Goal: Information Seeking & Learning: Learn about a topic

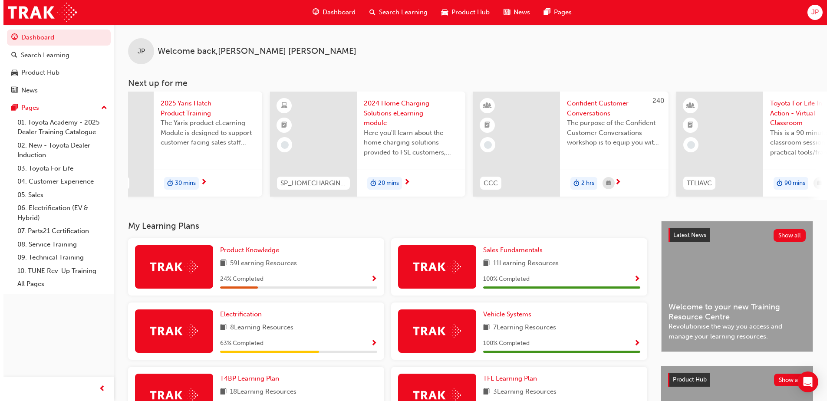
scroll to position [0, 107]
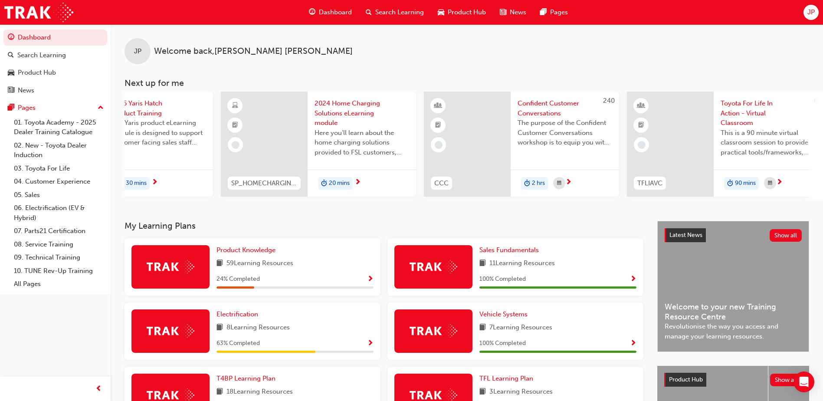
click at [343, 109] on span "2024 Home Charging Solutions eLearning module" at bounding box center [362, 114] width 95 height 30
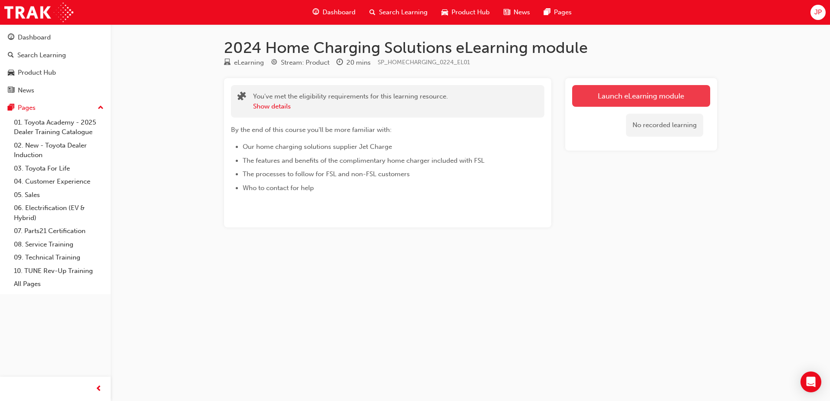
click at [601, 103] on link "Launch eLearning module" at bounding box center [641, 96] width 138 height 22
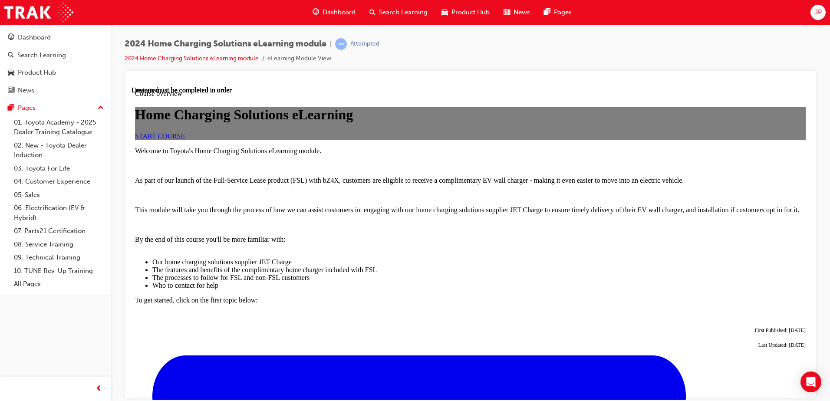
click at [185, 139] on link "START COURSE" at bounding box center [160, 135] width 50 height 7
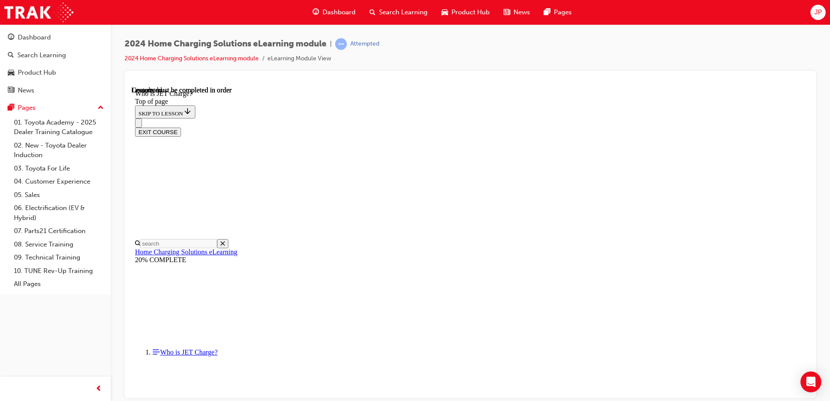
scroll to position [122, 0]
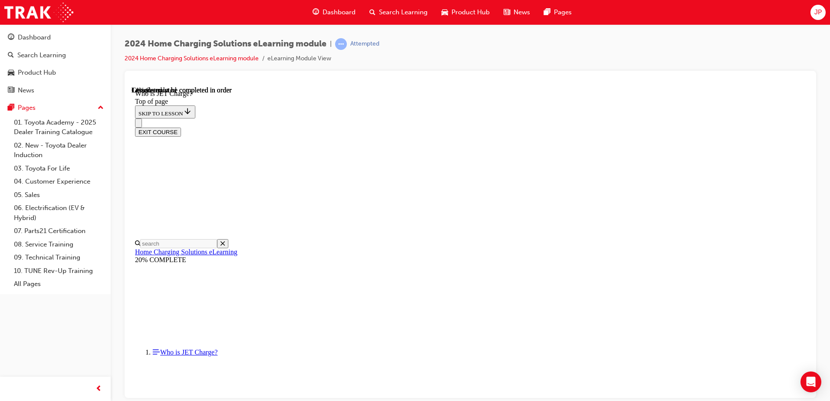
scroll to position [122, 0]
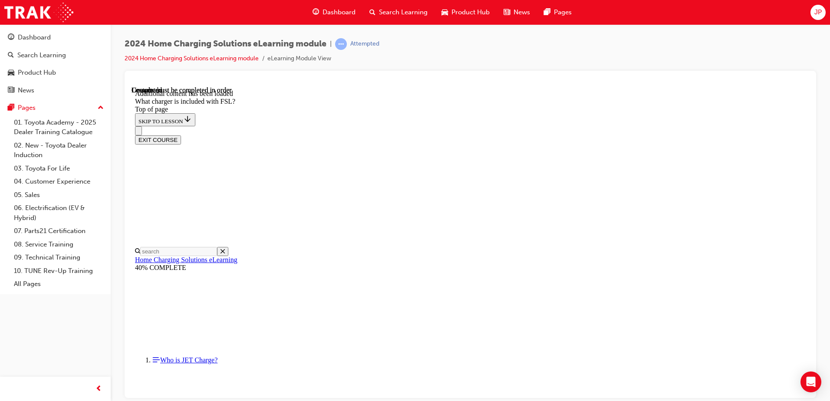
scroll to position [1135, 0]
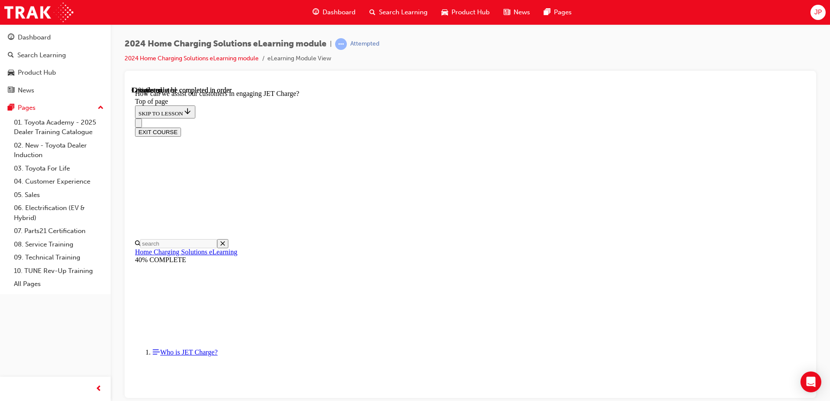
scroll to position [201, 0]
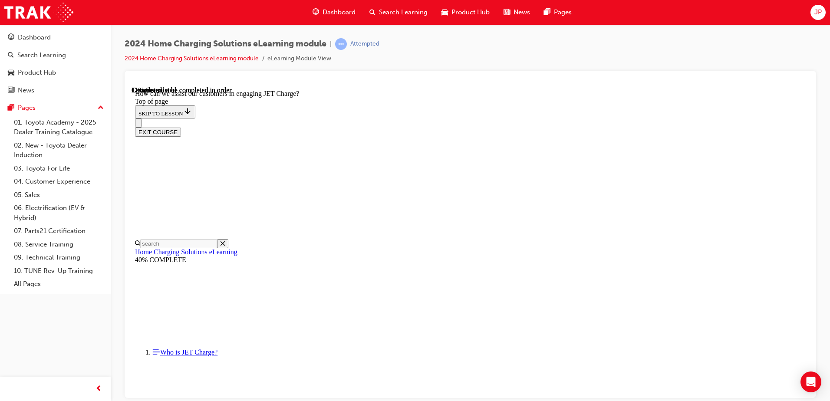
scroll to position [808, 0]
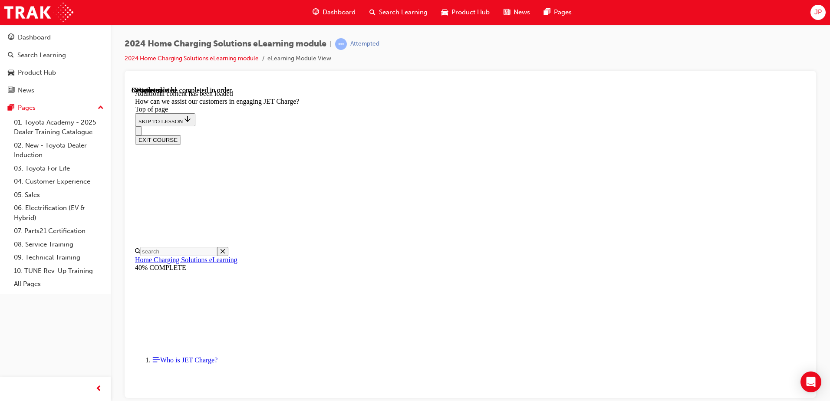
scroll to position [1875, 0]
drag, startPoint x: 480, startPoint y: 317, endPoint x: 504, endPoint y: 274, distance: 49.7
drag, startPoint x: 444, startPoint y: 355, endPoint x: 467, endPoint y: 225, distance: 131.9
drag, startPoint x: 431, startPoint y: 312, endPoint x: 442, endPoint y: 184, distance: 128.1
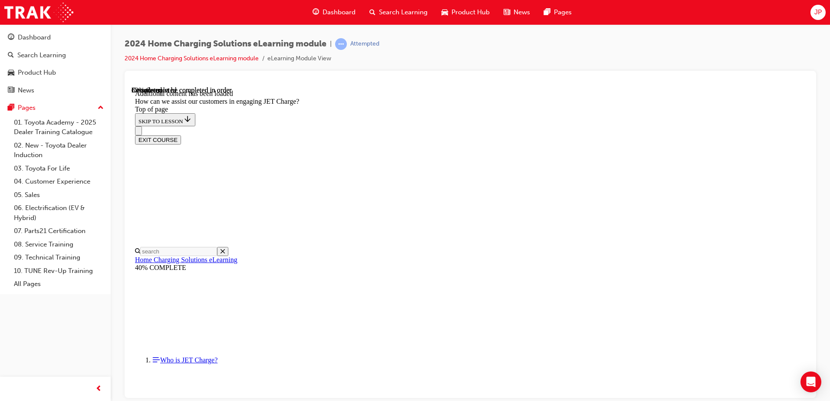
drag, startPoint x: 433, startPoint y: 322, endPoint x: 467, endPoint y: 194, distance: 133.1
drag, startPoint x: 432, startPoint y: 303, endPoint x: 457, endPoint y: 342, distance: 46.2
drag, startPoint x: 432, startPoint y: 309, endPoint x: 456, endPoint y: 309, distance: 23.9
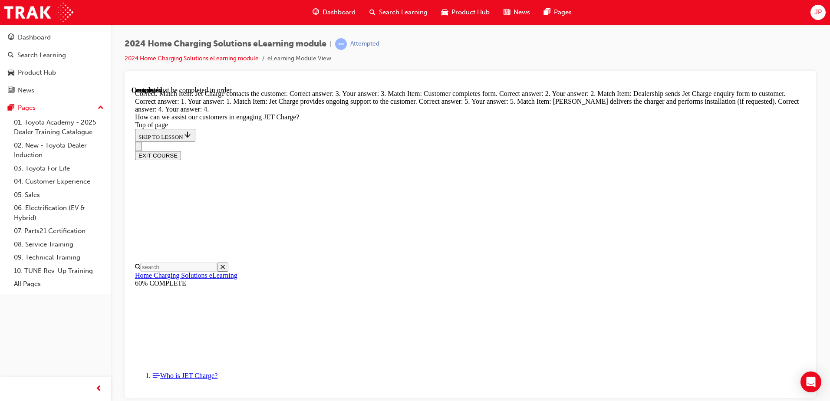
scroll to position [2266, 0]
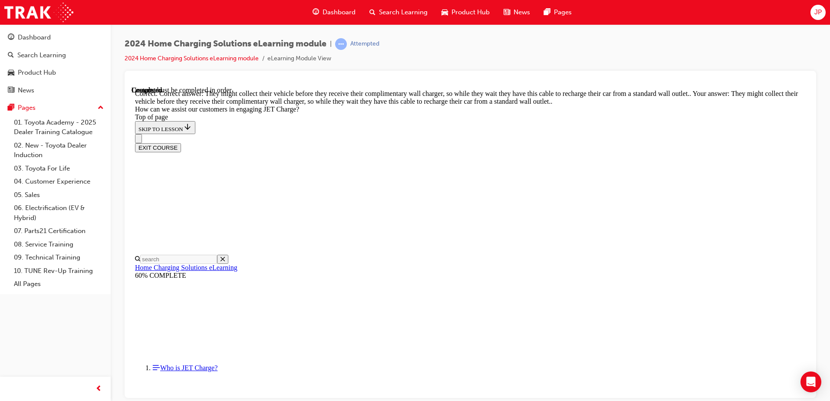
scroll to position [2389, 0]
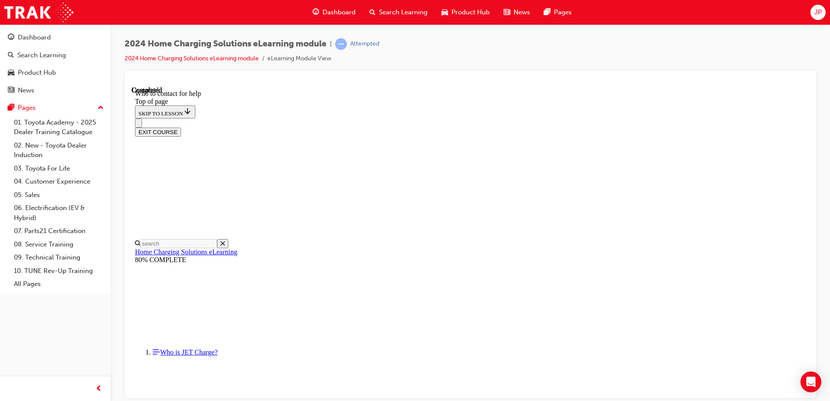
scroll to position [1005, 0]
click at [181, 127] on button "EXIT COURSE" at bounding box center [158, 131] width 46 height 9
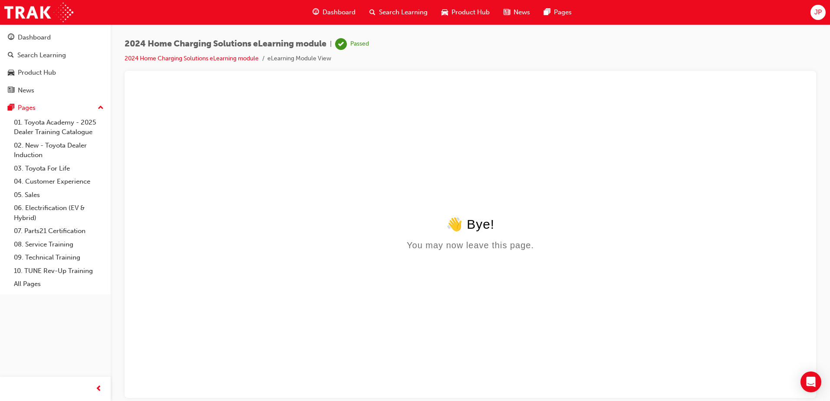
scroll to position [0, 0]
